Goal: Obtain resource: Download file/media

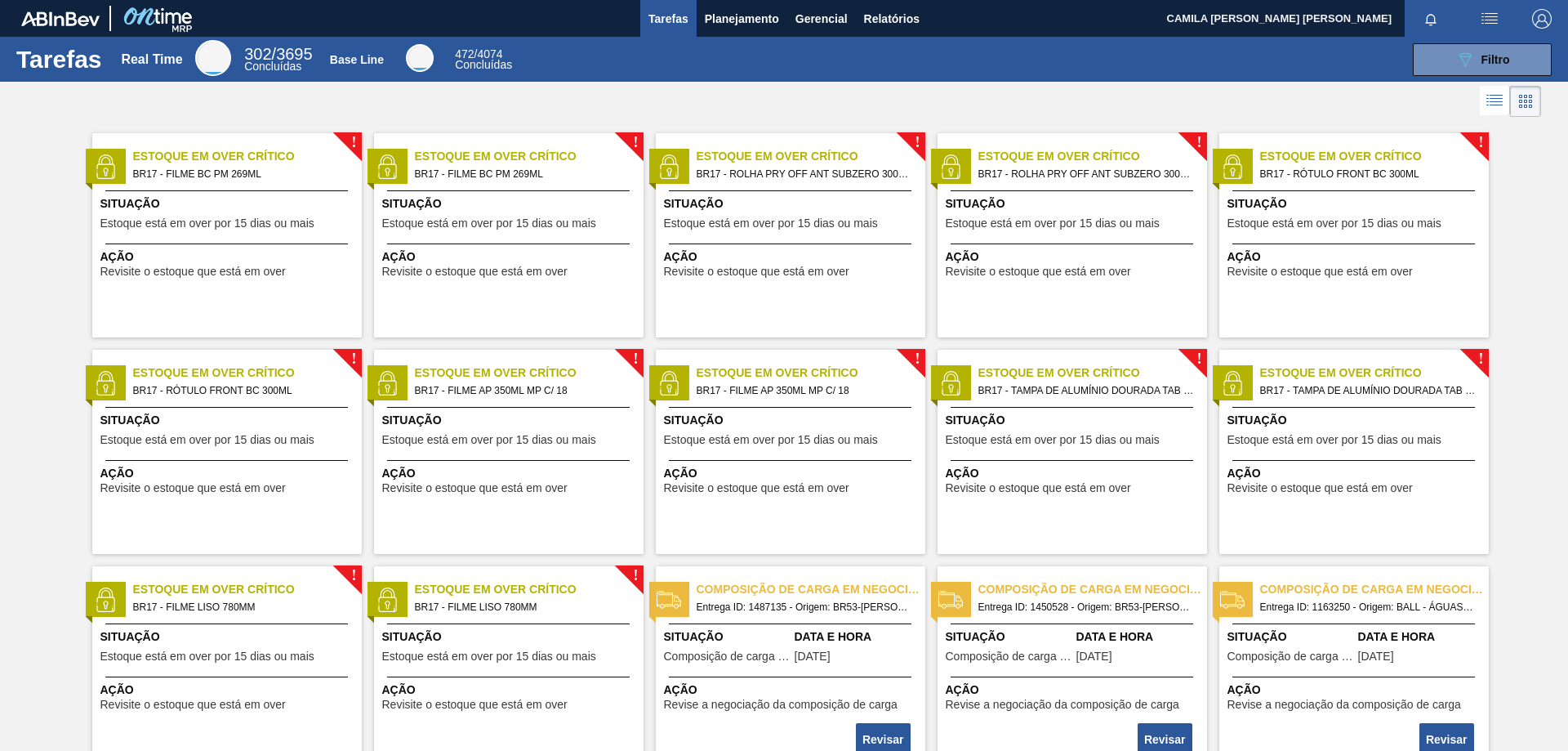
click at [1493, 14] on img "button" at bounding box center [1490, 19] width 20 height 20
drag, startPoint x: 1552, startPoint y: 245, endPoint x: 1528, endPoint y: 194, distance: 56.4
click at [1551, 238] on div at bounding box center [784, 375] width 1568 height 751
click at [863, 0] on button "Relatórios" at bounding box center [892, 18] width 72 height 37
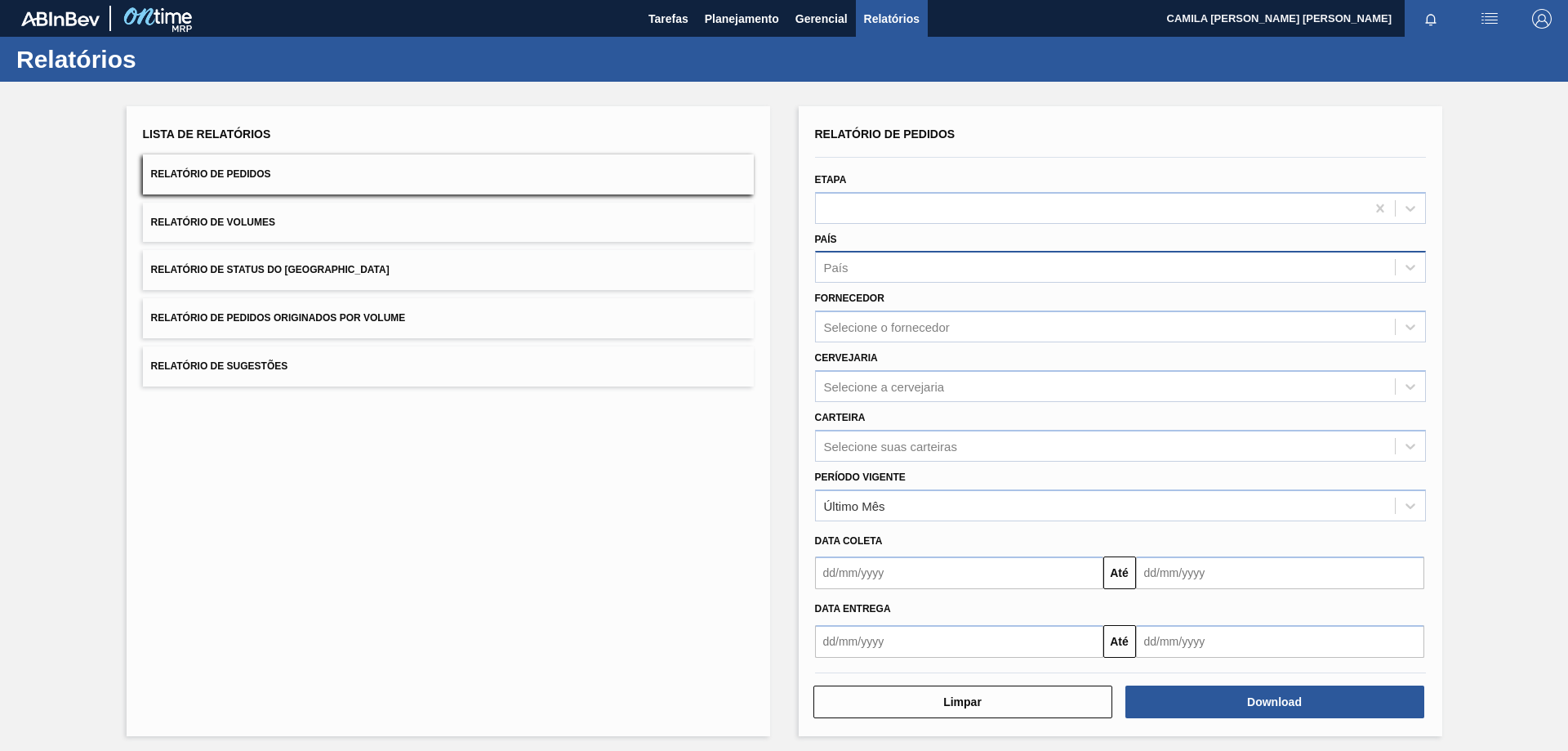
click at [895, 274] on div "País" at bounding box center [1105, 267] width 579 height 24
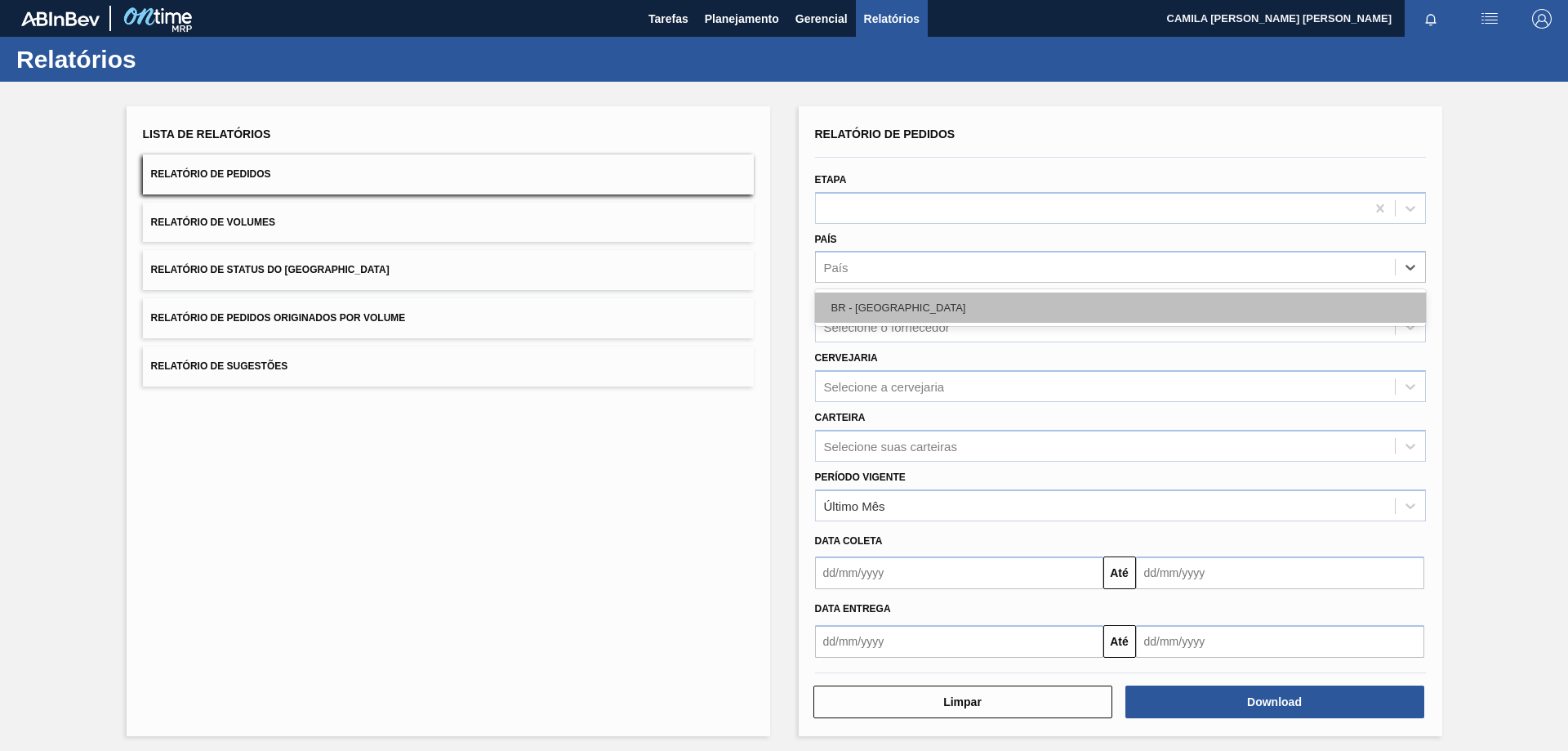
click at [892, 309] on div "BR - [GEOGRAPHIC_DATA]" at bounding box center [1121, 307] width 611 height 30
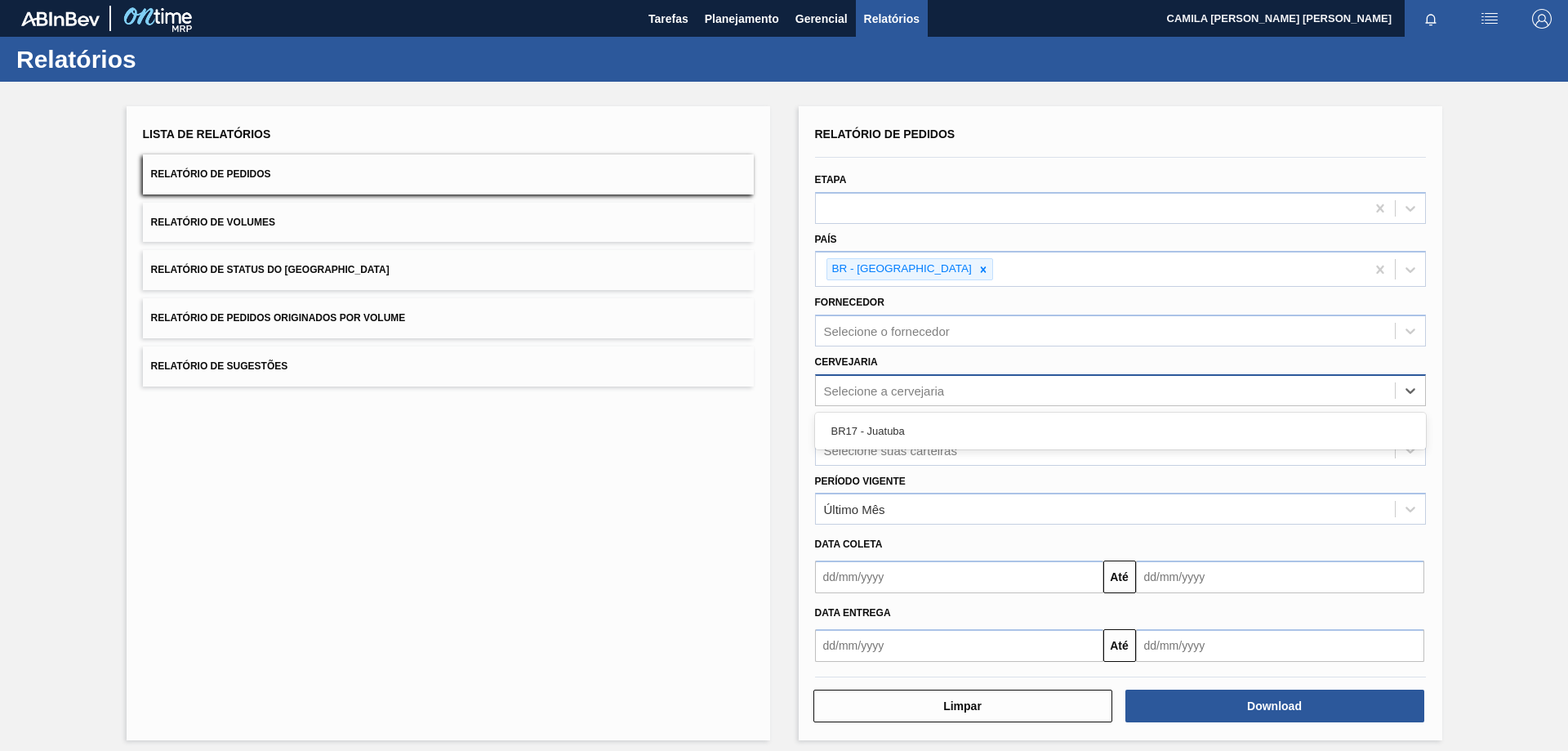
click at [942, 404] on div "Selecione a cervejaria" at bounding box center [1121, 390] width 611 height 32
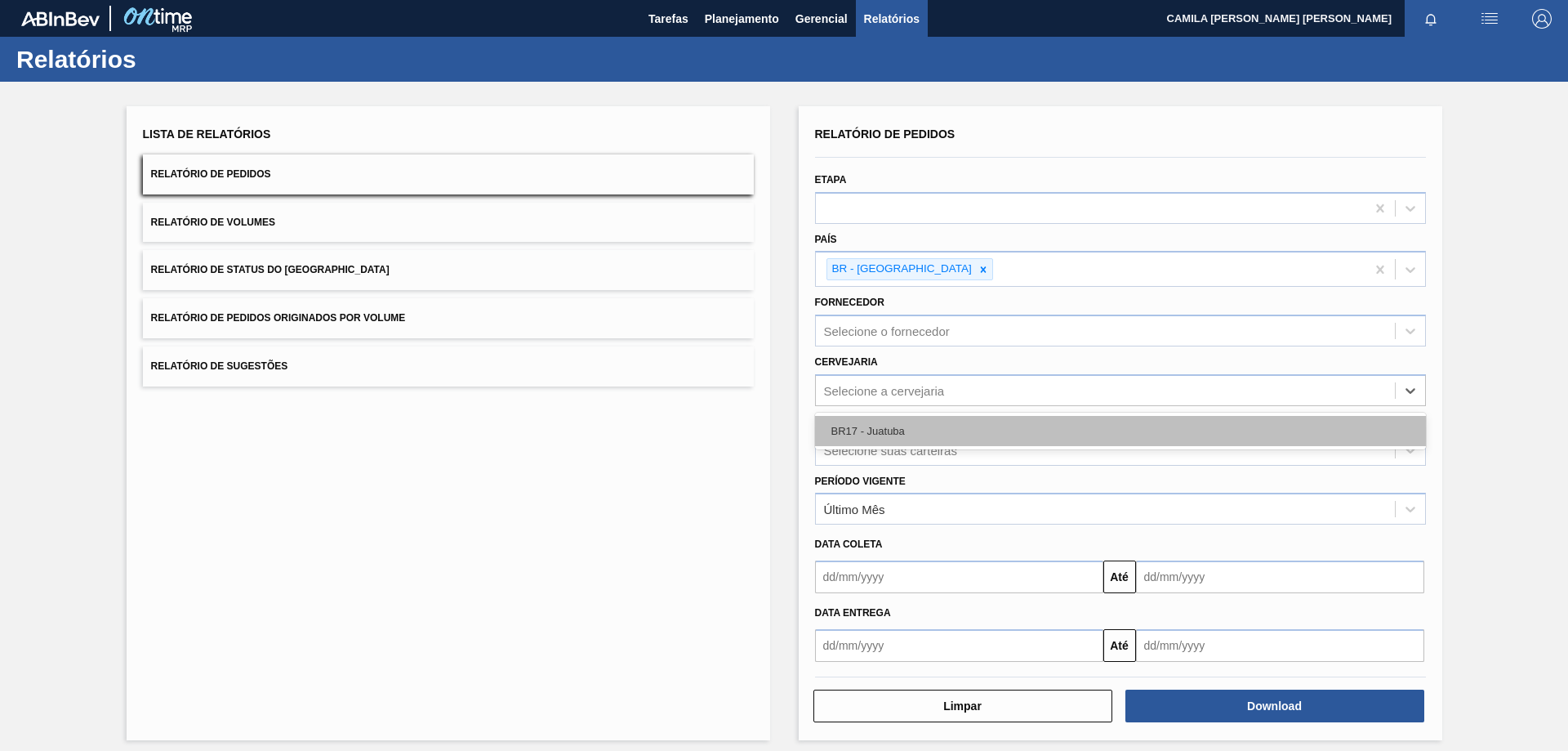
click at [939, 429] on div "BR17 - Juatuba" at bounding box center [1121, 431] width 611 height 30
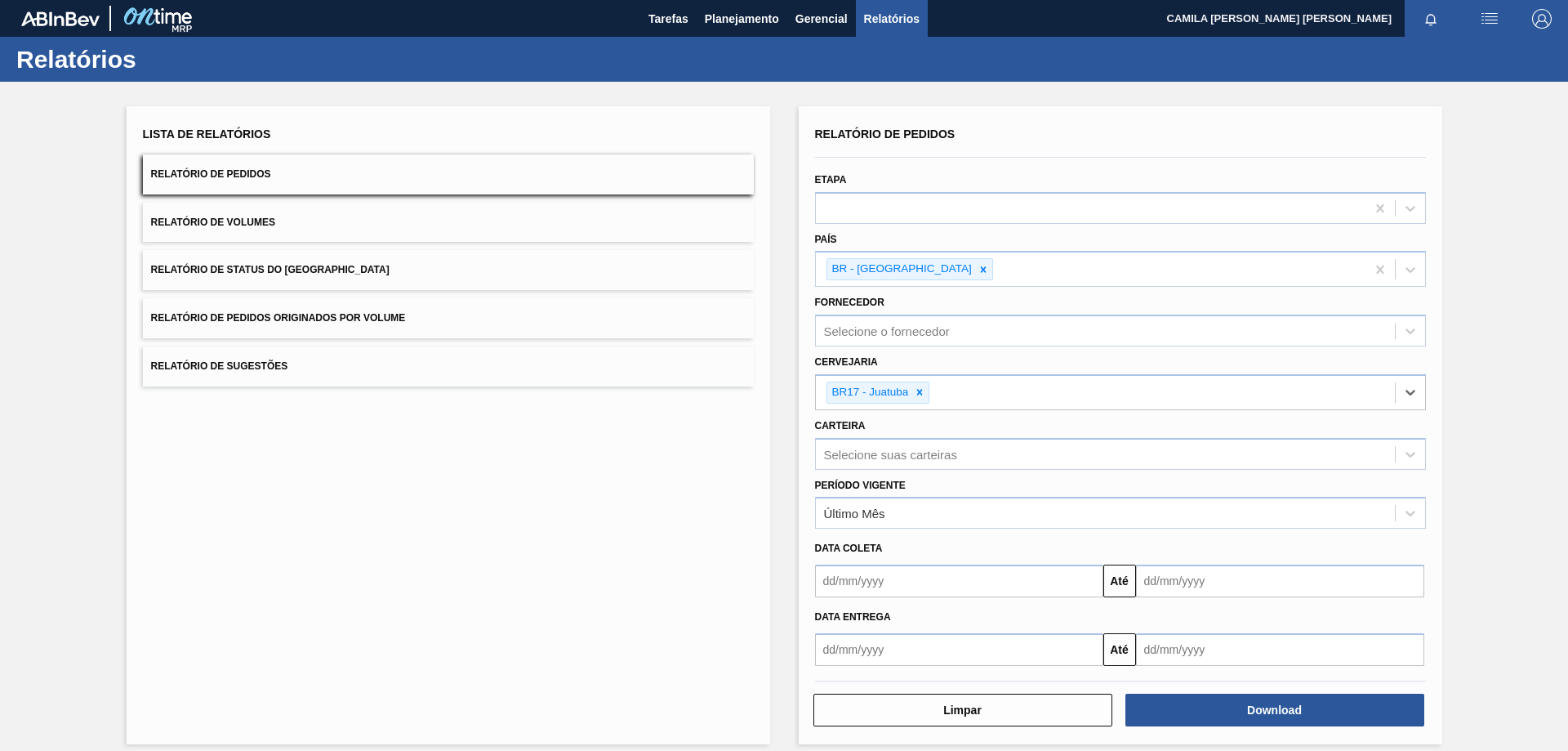
click at [823, 585] on input "text" at bounding box center [960, 581] width 288 height 33
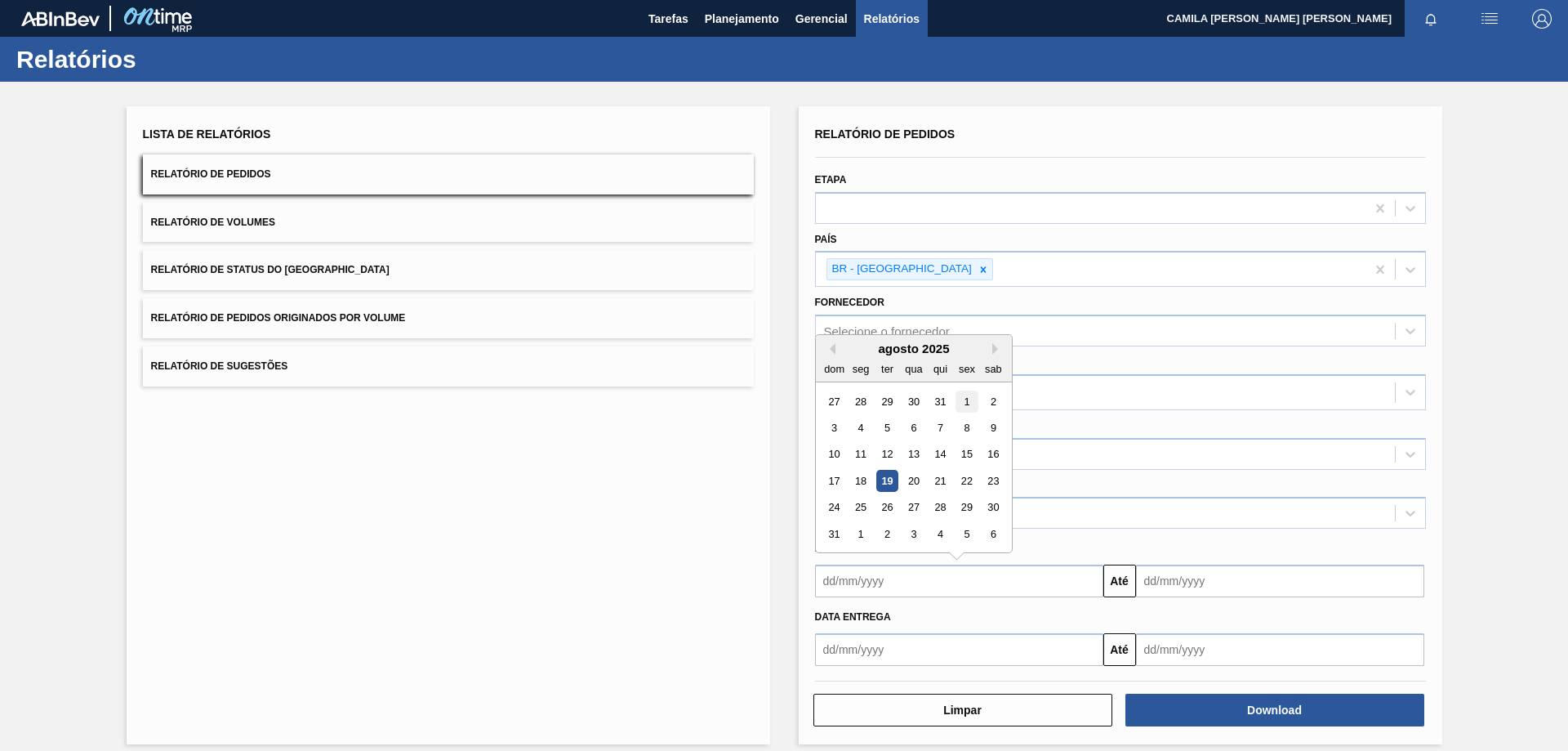
click at [967, 402] on div "1" at bounding box center [966, 401] width 22 height 22
type input "[DATE]"
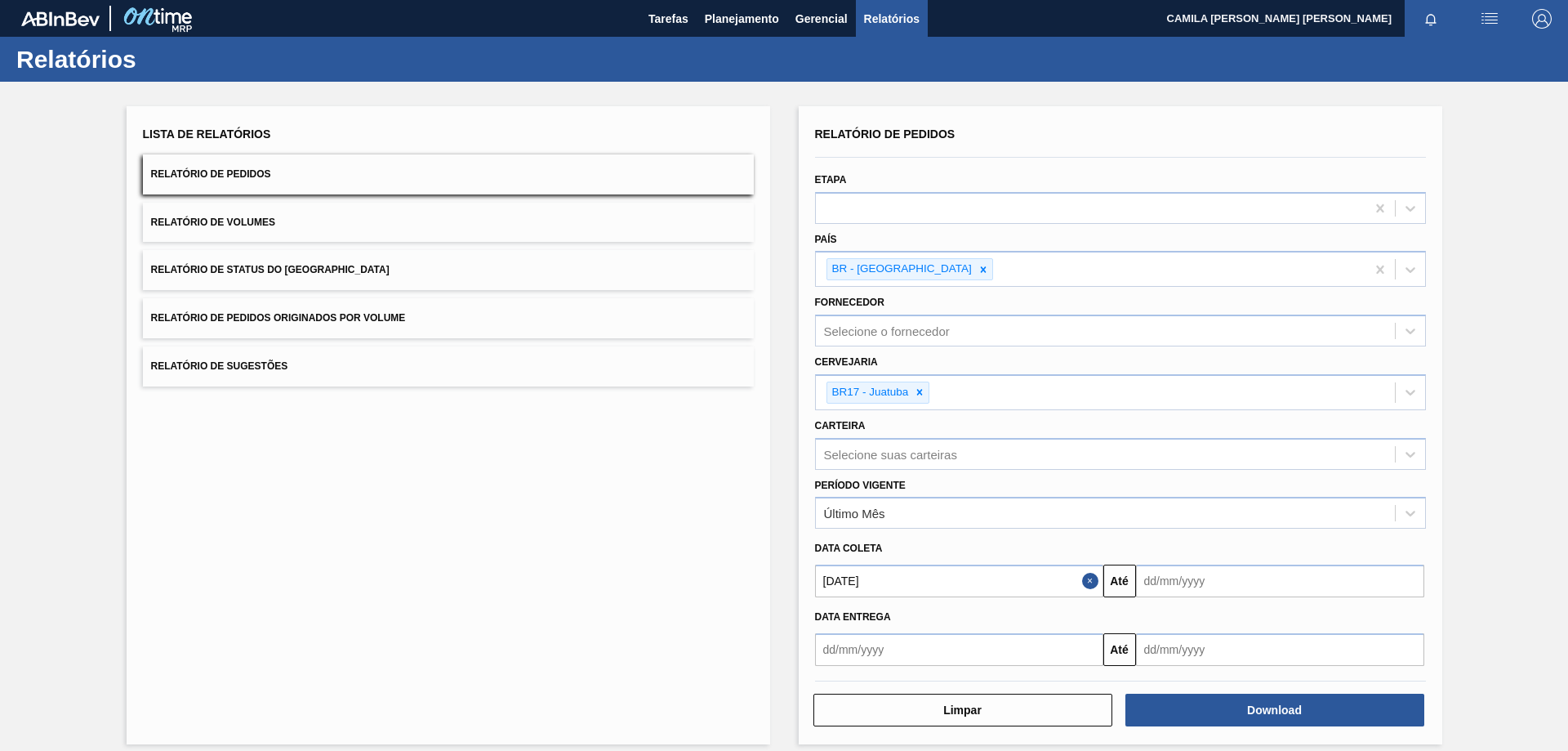
click at [1217, 566] on input "text" at bounding box center [1281, 581] width 288 height 33
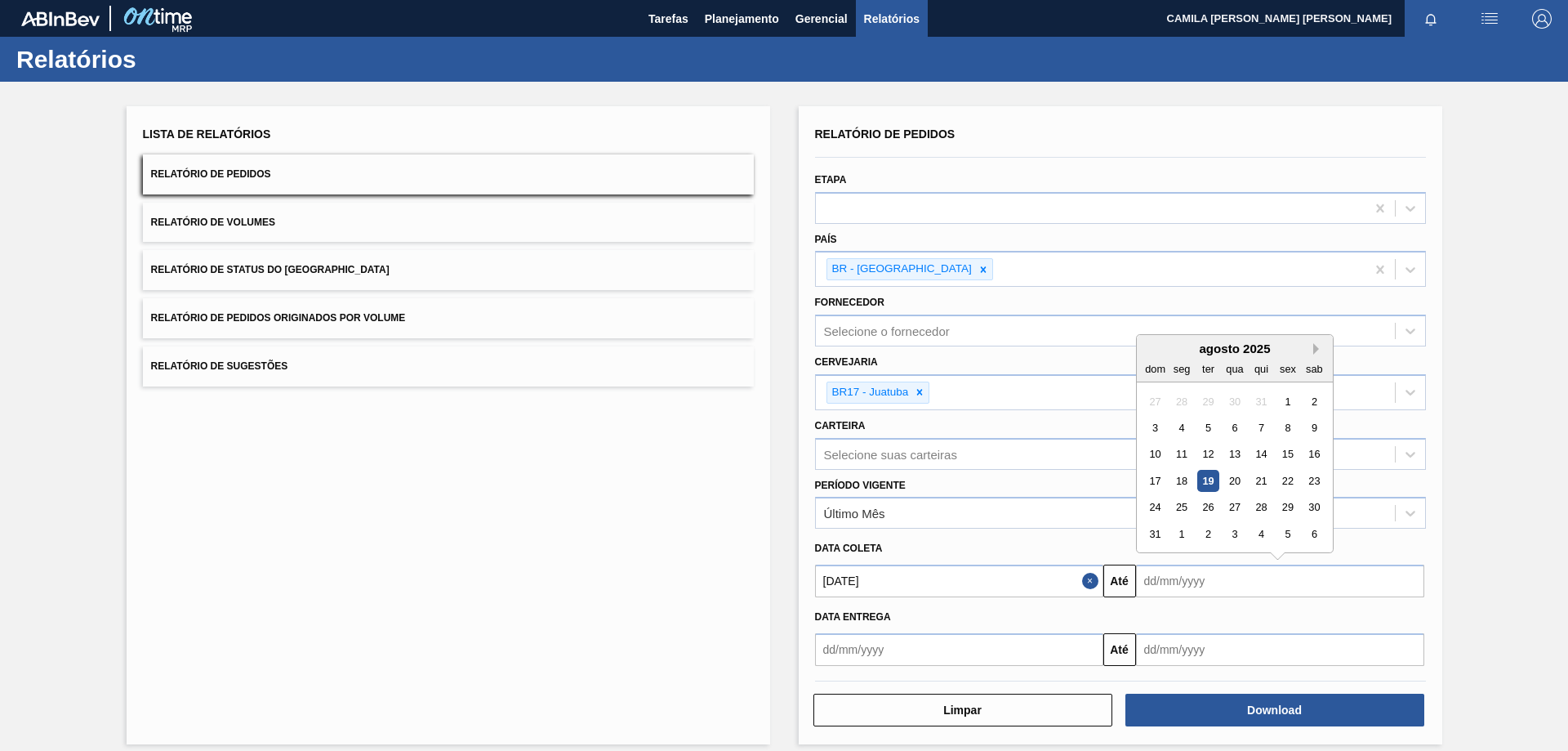
click at [1313, 351] on button "Next Month" at bounding box center [1319, 349] width 11 height 11
click at [1263, 504] on div "30" at bounding box center [1260, 508] width 22 height 22
type input "[DATE]"
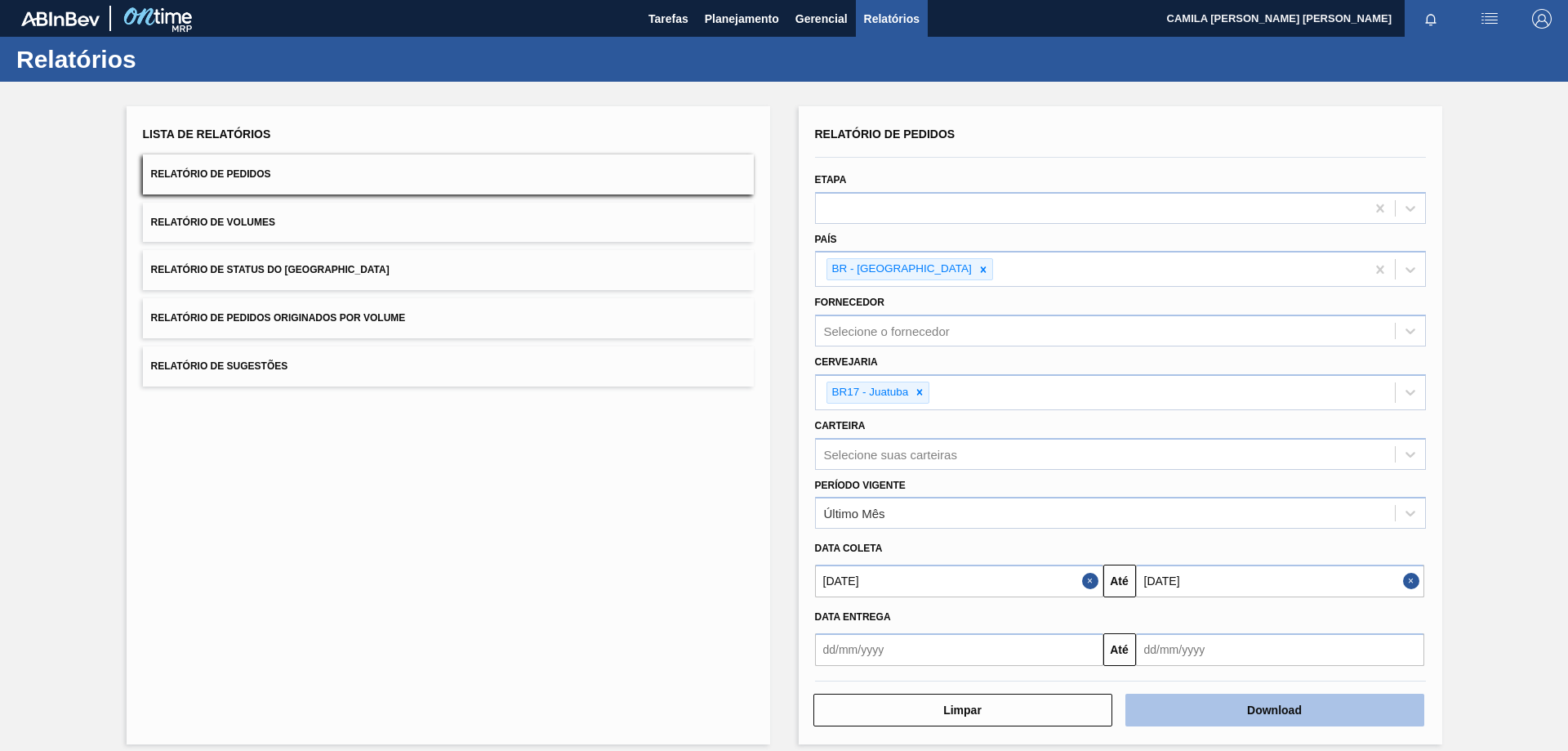
click at [1258, 708] on button "Download" at bounding box center [1275, 710] width 299 height 33
